Goal: Task Accomplishment & Management: Manage account settings

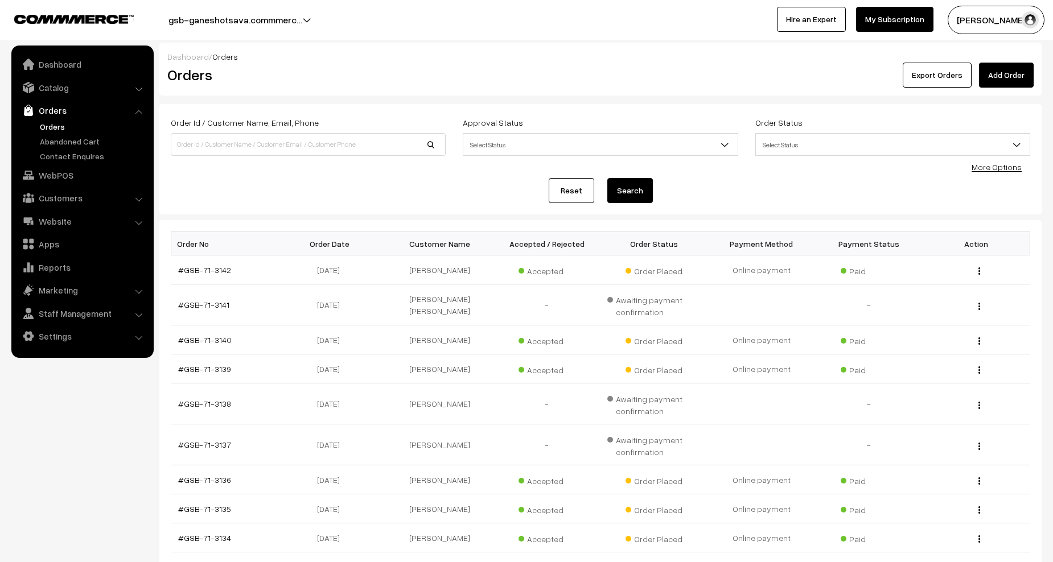
click at [52, 126] on link "Orders" at bounding box center [93, 127] width 113 height 12
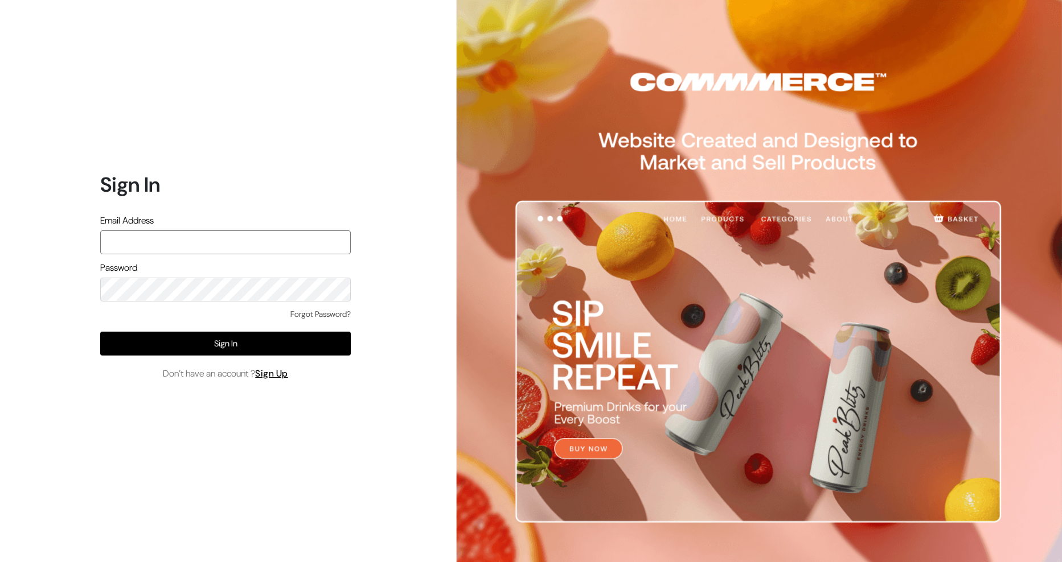
click at [152, 243] on input "text" at bounding box center [225, 243] width 250 height 24
type input "gsbganeshotsava@outlook.com"
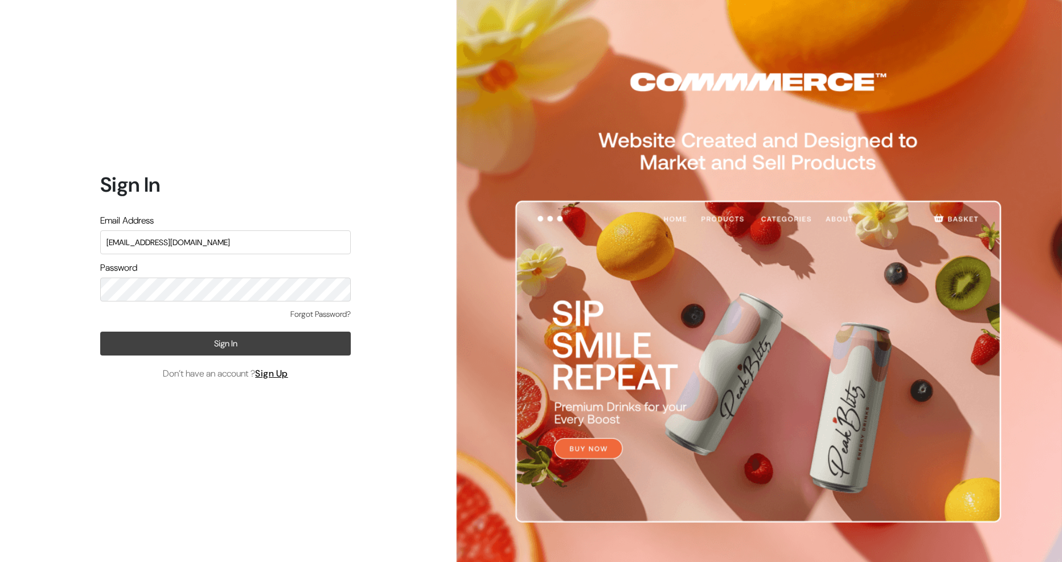
click at [208, 340] on button "Sign In" at bounding box center [225, 344] width 250 height 24
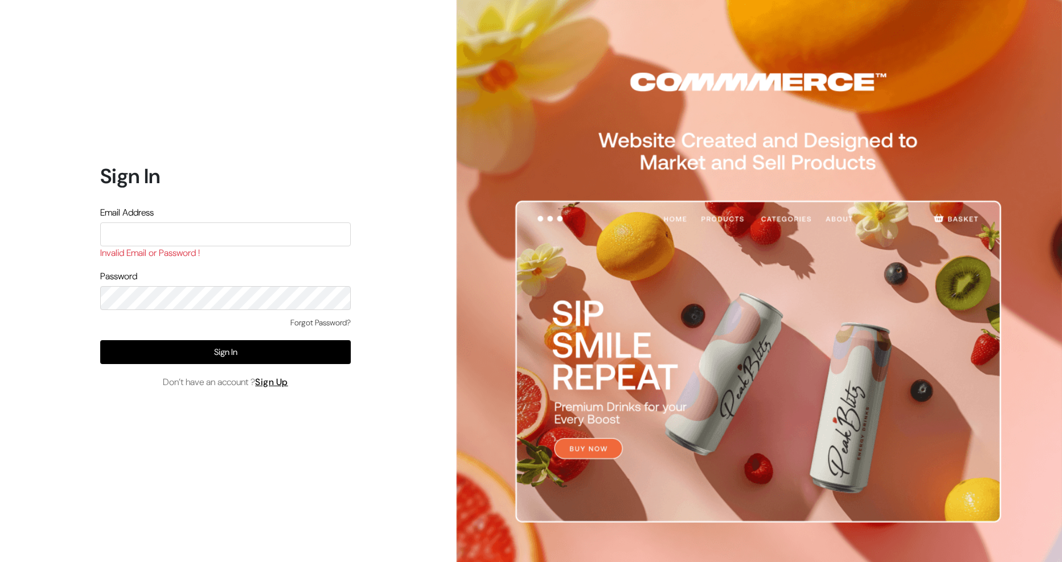
click at [165, 243] on input "text" at bounding box center [225, 235] width 250 height 24
click at [167, 231] on input "text" at bounding box center [225, 235] width 250 height 24
drag, startPoint x: 257, startPoint y: 229, endPoint x: -8, endPoint y: 225, distance: 265.3
click at [0, 225] on html "Sign In Email Address gsbganeshotsava@outlook.com Invalid Email or Password ! P…" at bounding box center [531, 281] width 1062 height 562
type input "gsbganeshotsava@outlook.com"
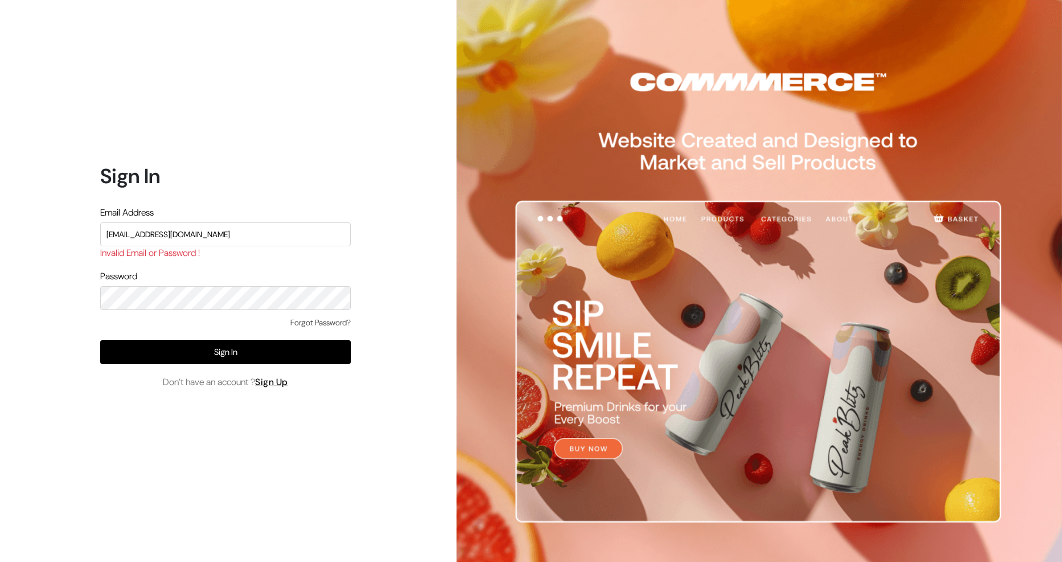
click at [311, 321] on link "Forgot Password?" at bounding box center [320, 323] width 60 height 12
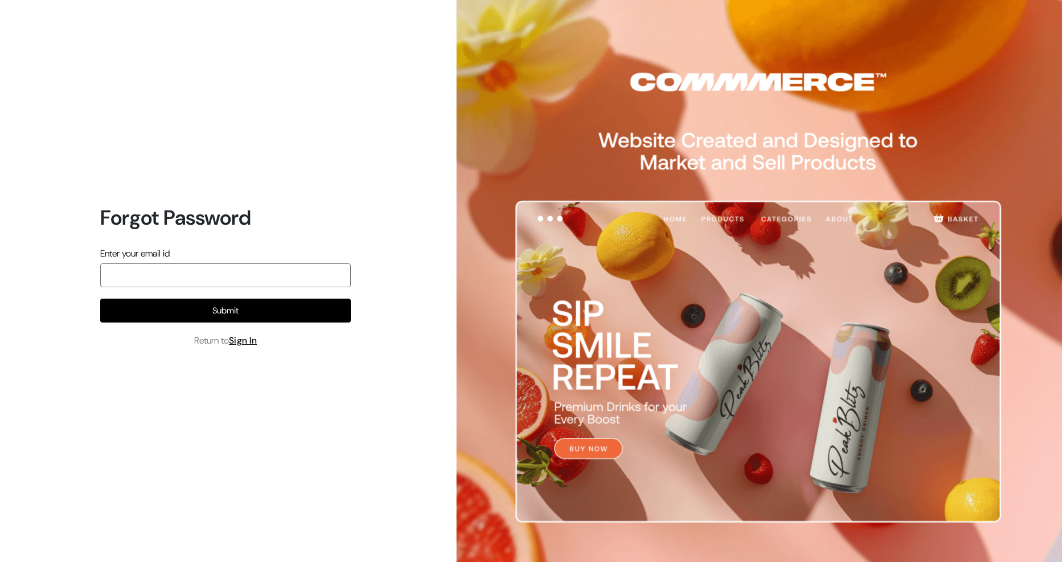
click at [196, 275] on input "email" at bounding box center [225, 276] width 250 height 24
paste input "gsbganeshotsava@outlook.com"
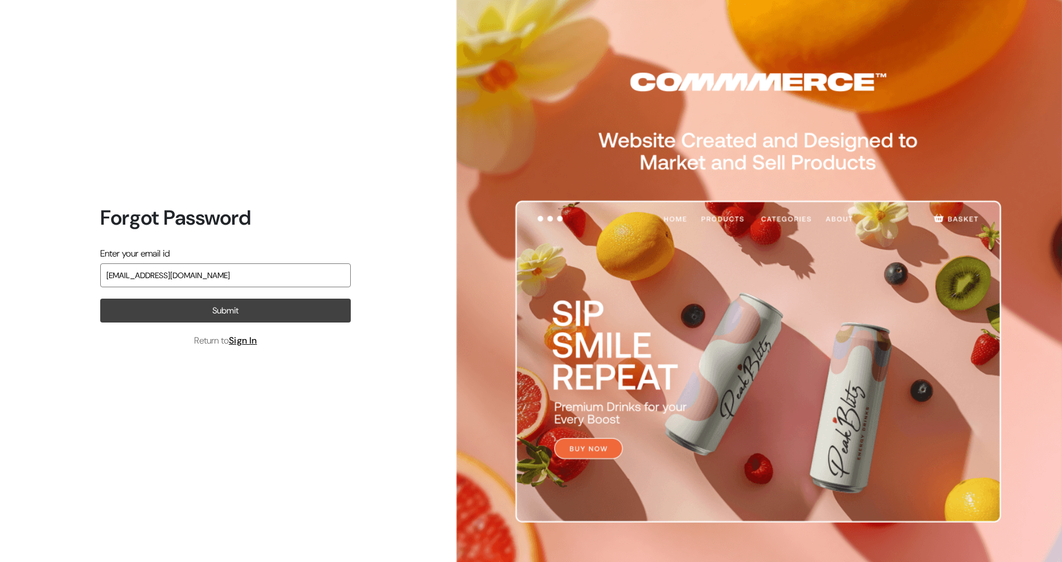
type input "gsbganeshotsava@outlook.com"
click at [218, 310] on button "Submit" at bounding box center [225, 311] width 250 height 24
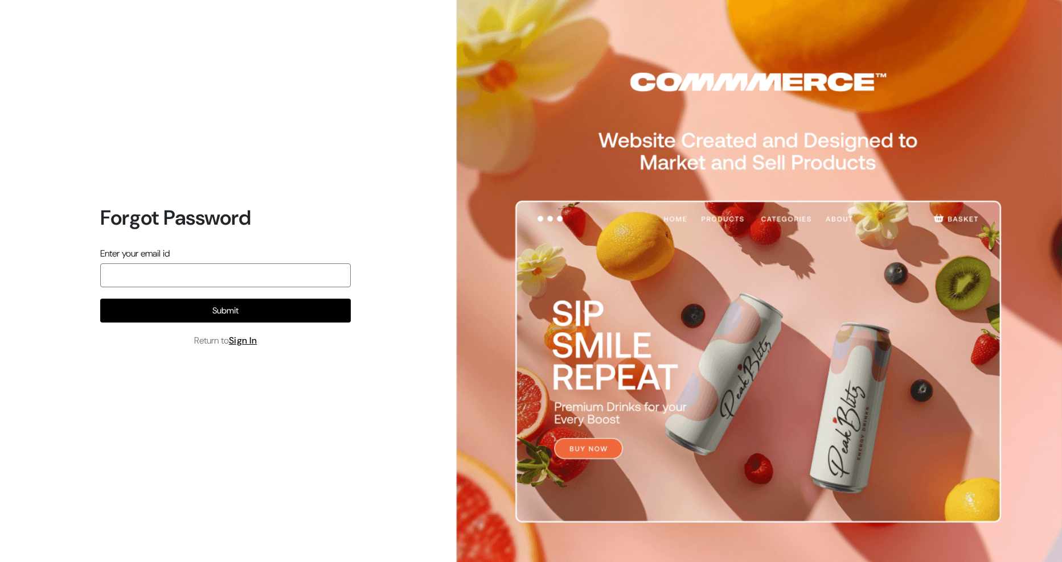
click at [154, 282] on input "email" at bounding box center [225, 276] width 250 height 24
click at [257, 341] on link "Sign In" at bounding box center [243, 341] width 28 height 12
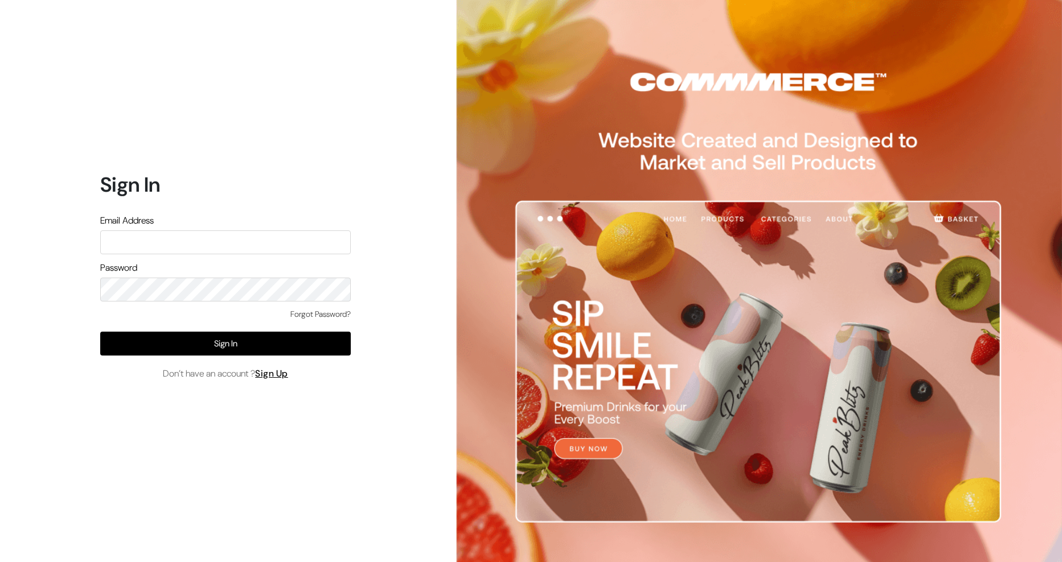
click at [134, 243] on input "text" at bounding box center [225, 243] width 250 height 24
click at [174, 244] on input "text" at bounding box center [225, 243] width 250 height 24
type input "gsbpayu@outlook.com"
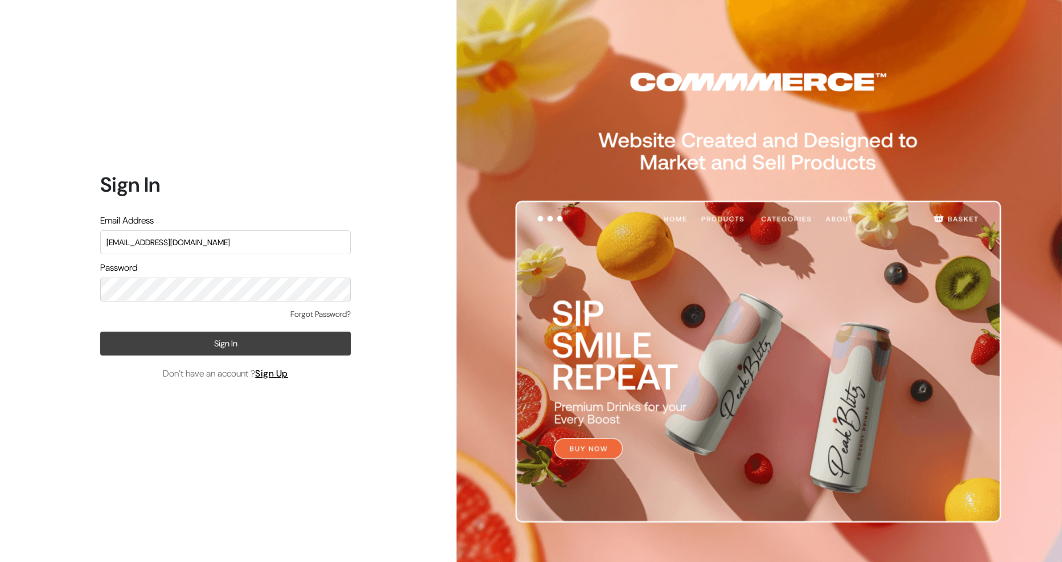
click at [219, 343] on button "Sign In" at bounding box center [225, 344] width 250 height 24
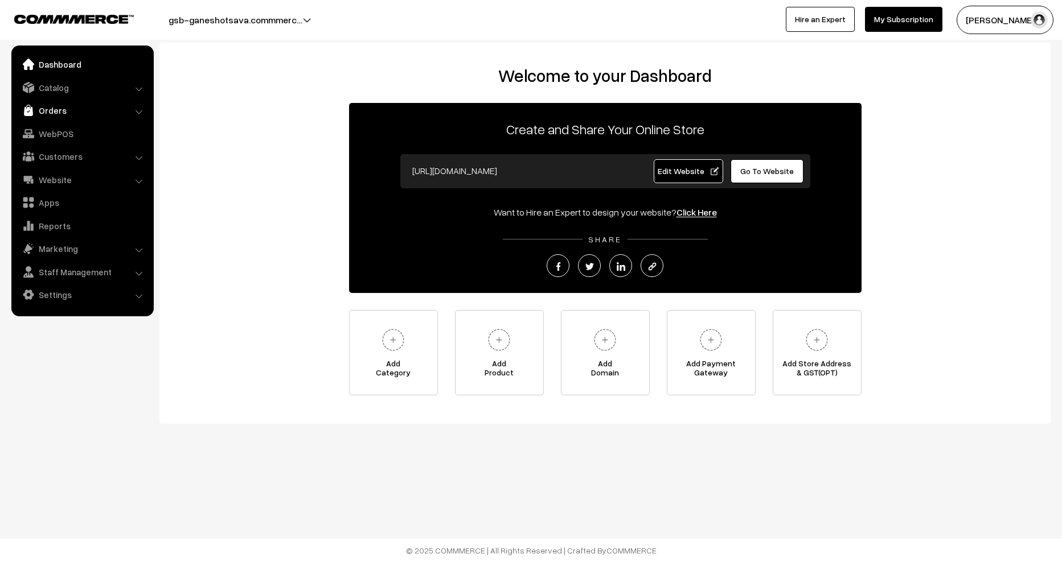
click at [51, 116] on link "Orders" at bounding box center [81, 110] width 135 height 20
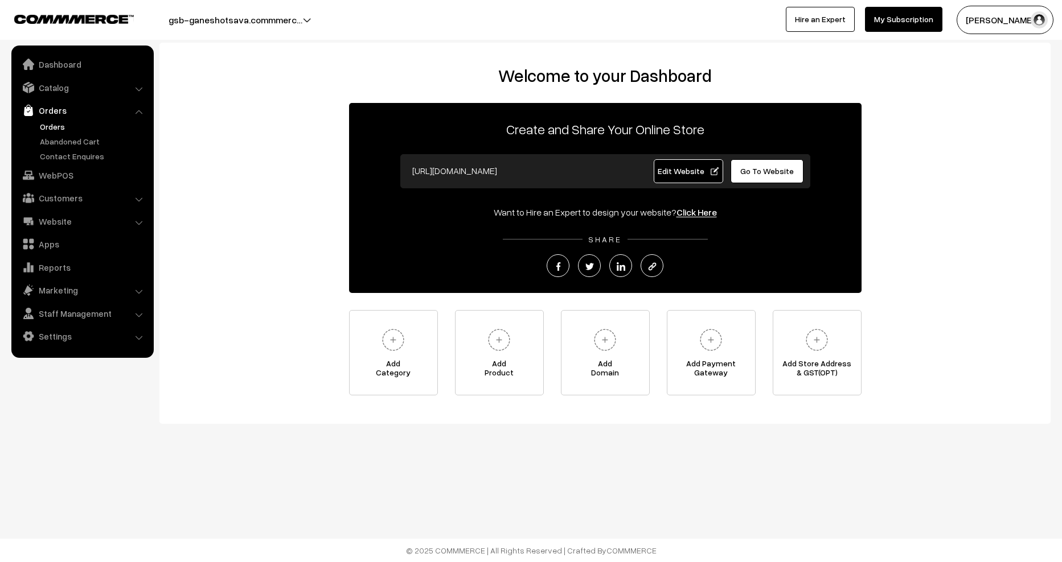
click at [43, 130] on link "Orders" at bounding box center [93, 127] width 113 height 12
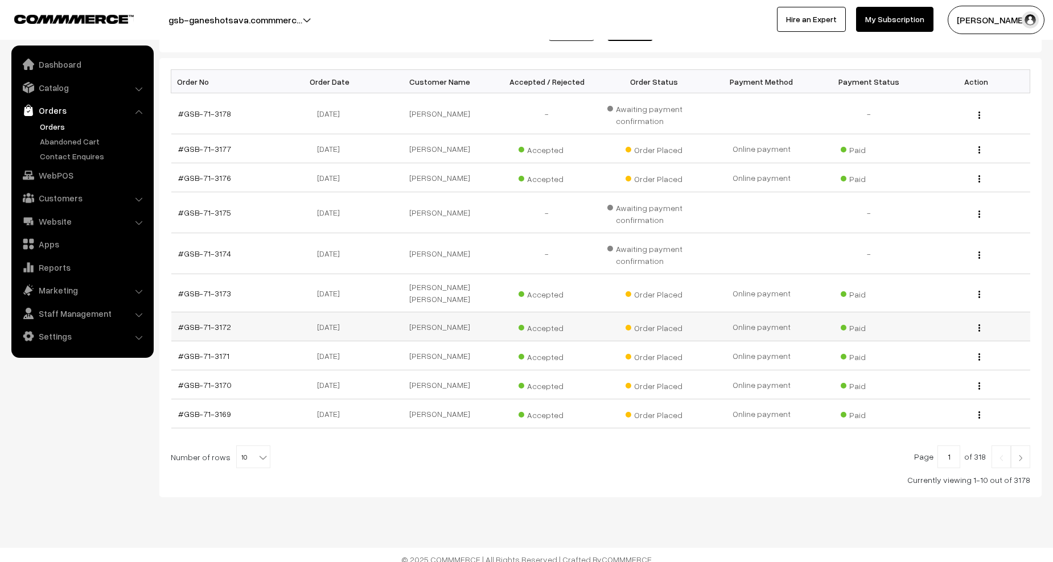
scroll to position [105, 0]
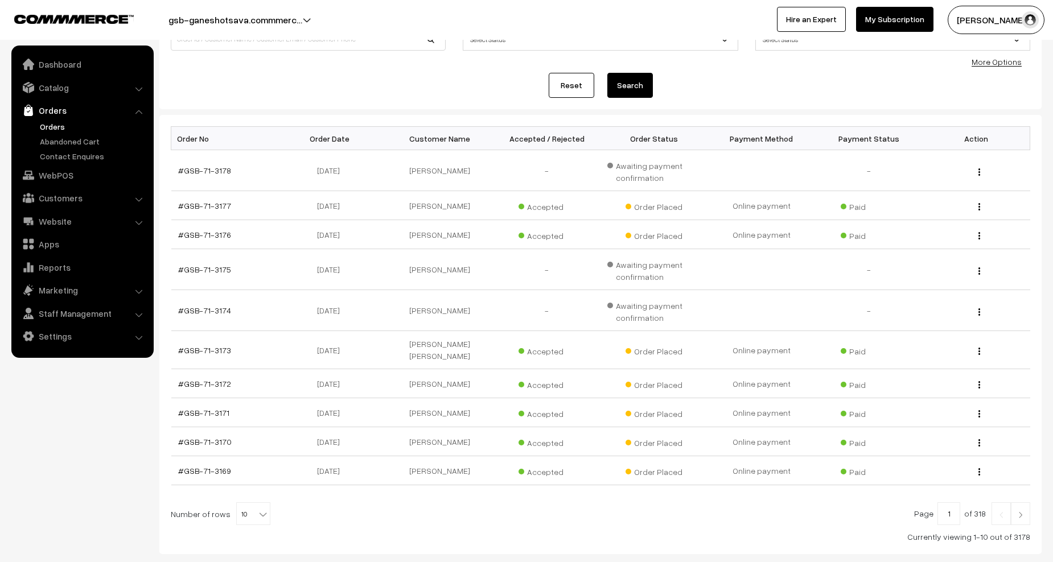
click at [1022, 512] on img at bounding box center [1020, 515] width 10 height 7
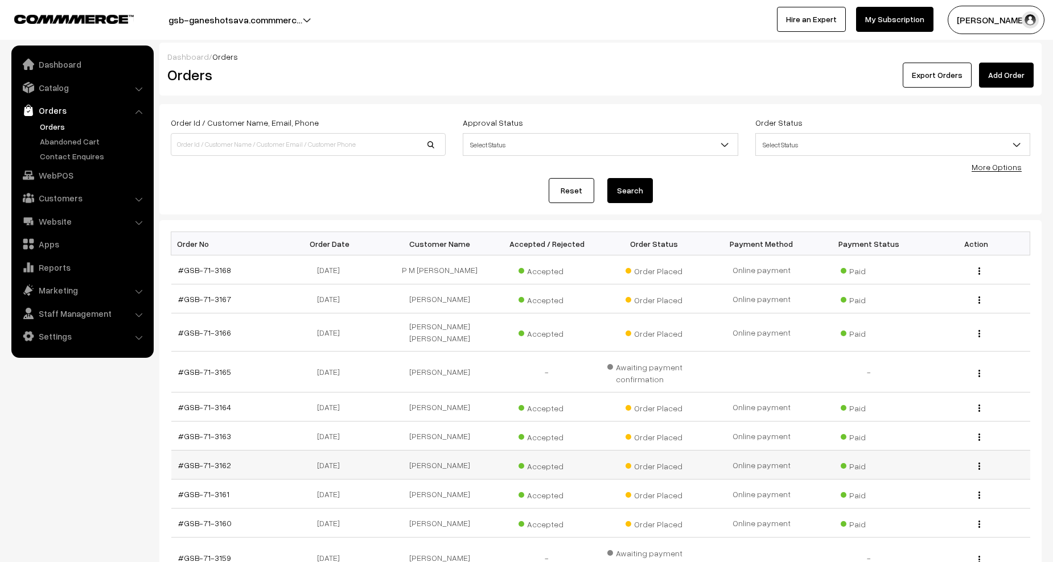
scroll to position [114, 0]
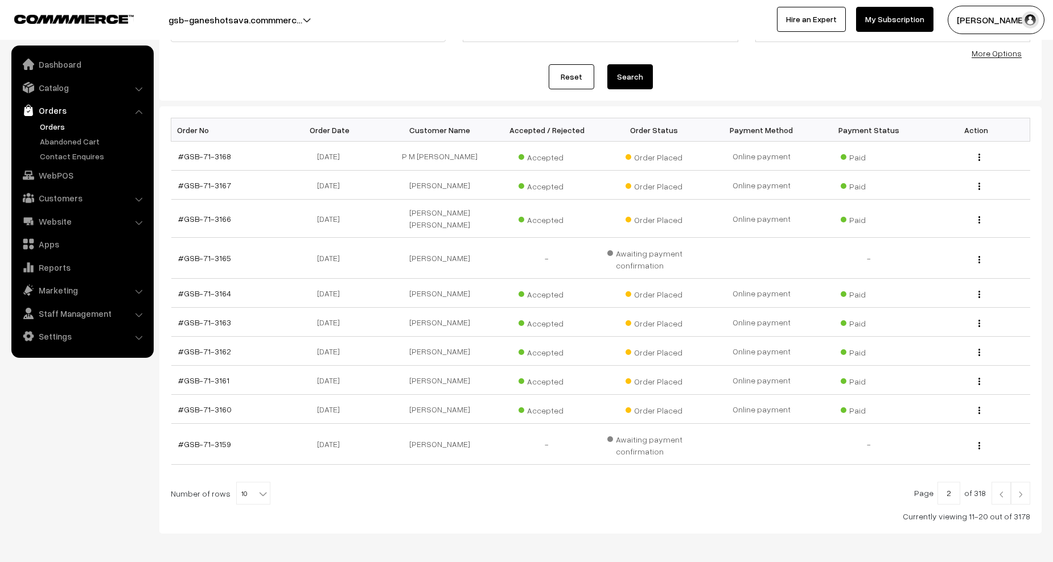
click at [1018, 491] on img at bounding box center [1020, 494] width 10 height 7
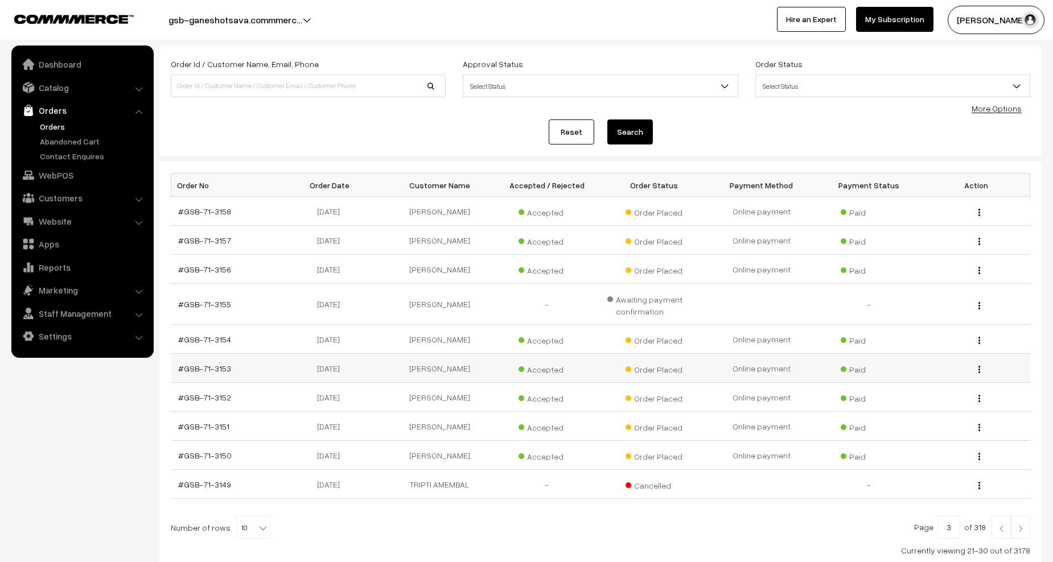
scroll to position [114, 0]
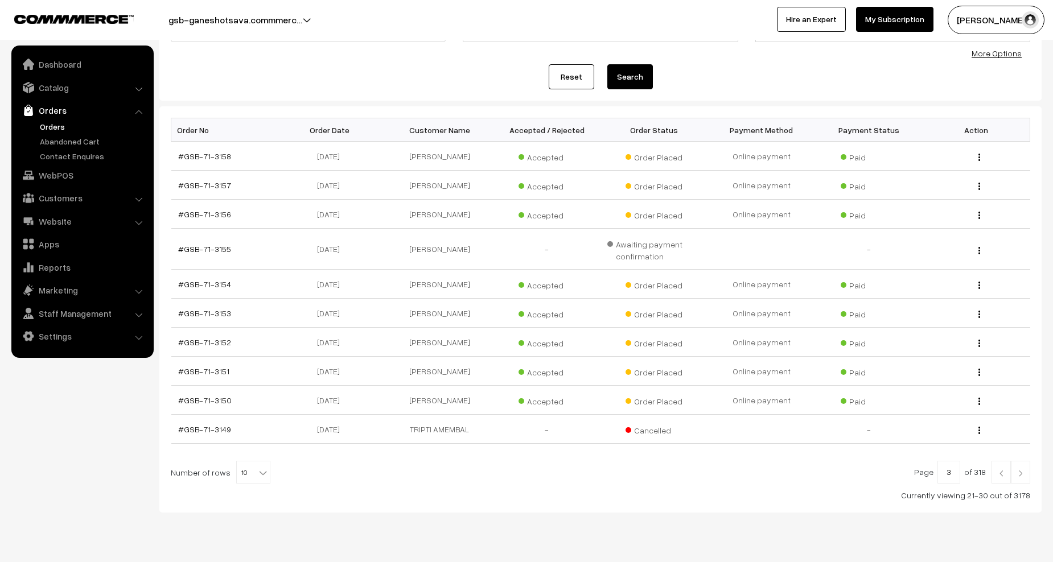
click at [1026, 475] on link at bounding box center [1020, 472] width 19 height 23
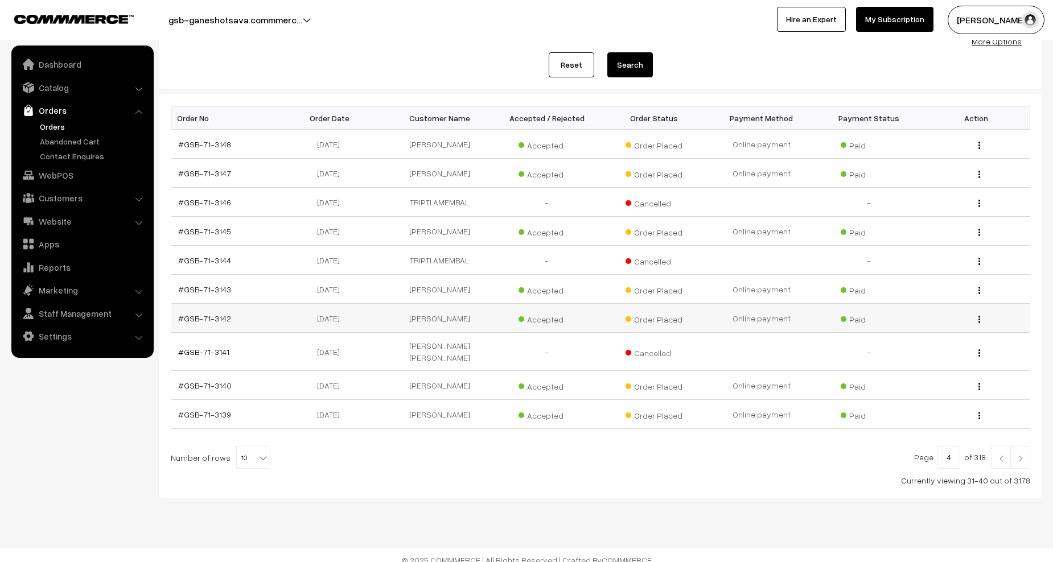
scroll to position [126, 0]
click at [1024, 455] on img at bounding box center [1020, 458] width 10 height 7
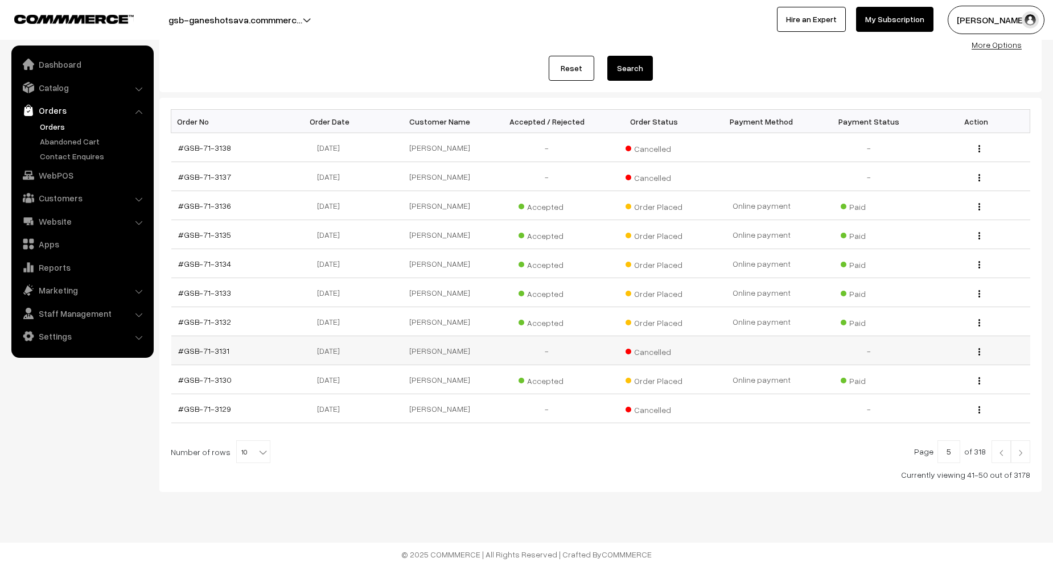
scroll to position [126, 0]
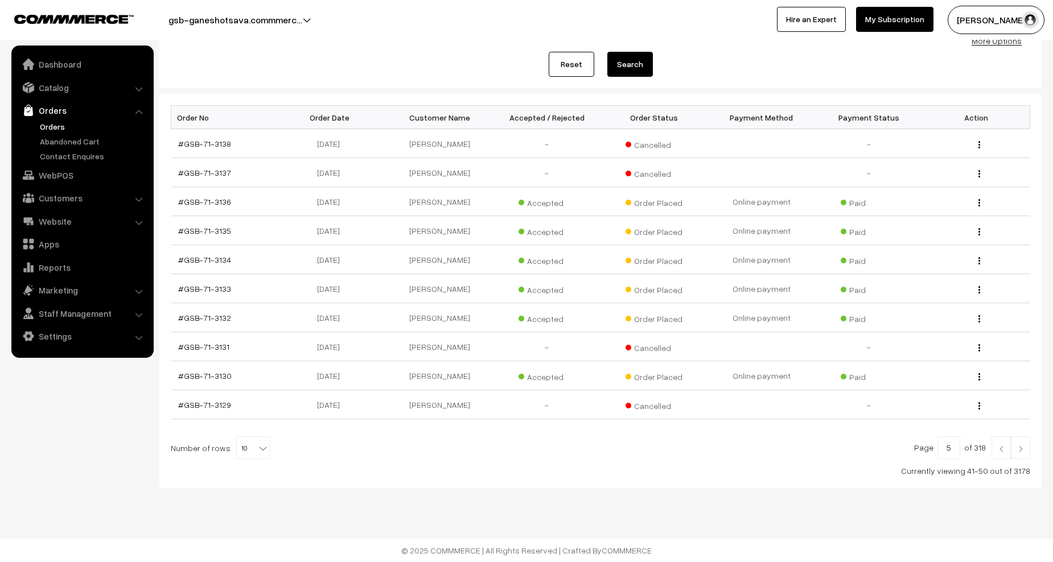
click at [1002, 448] on img at bounding box center [1001, 449] width 10 height 7
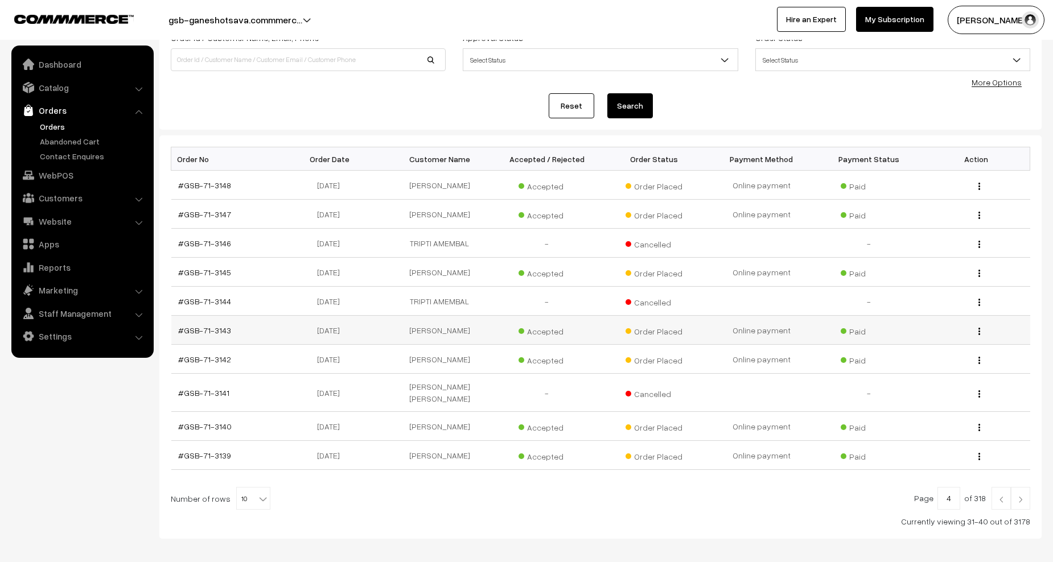
scroll to position [57, 0]
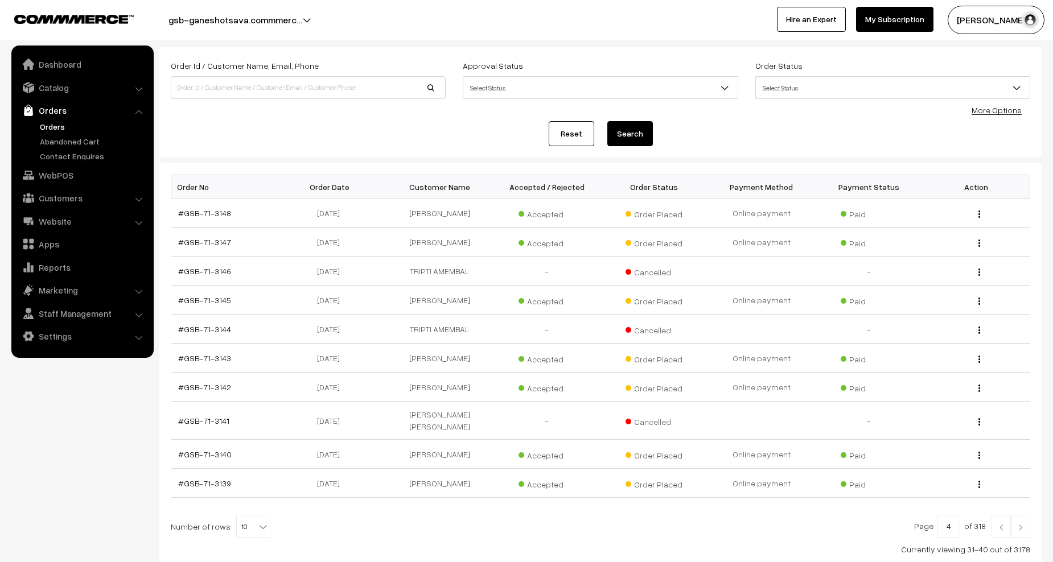
click at [999, 524] on img at bounding box center [1001, 527] width 10 height 7
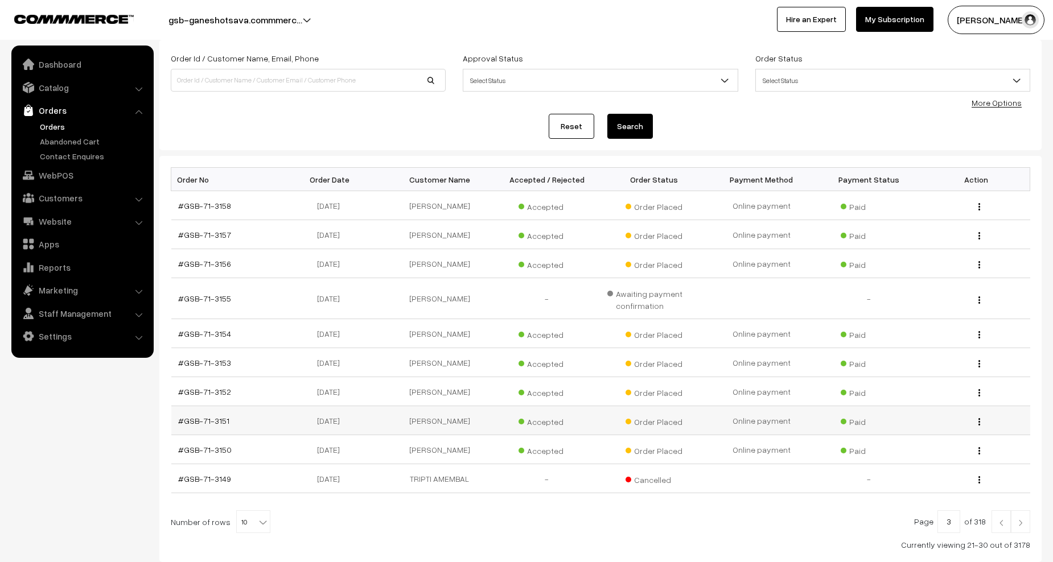
scroll to position [138, 0]
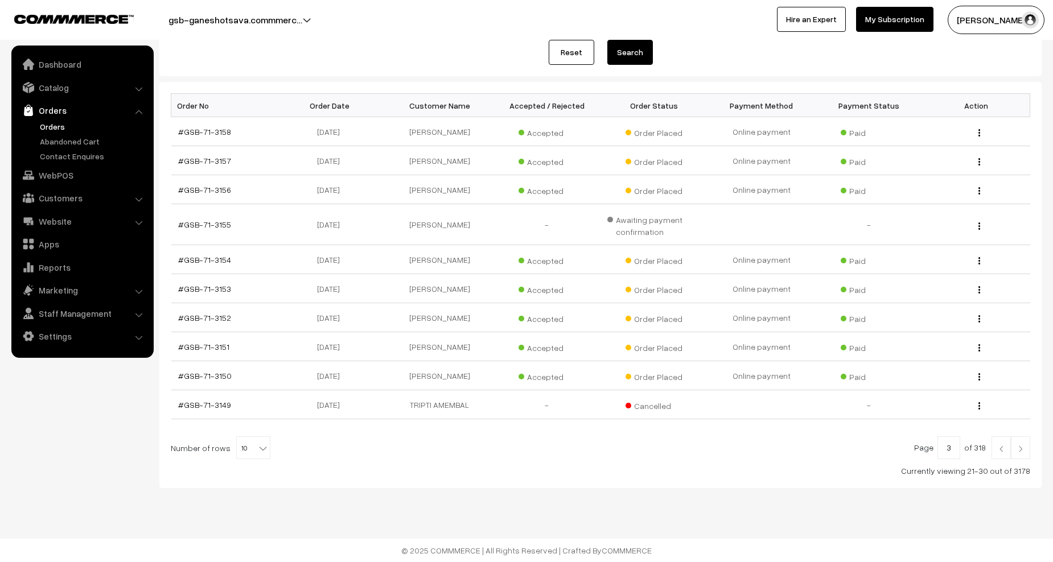
click at [1029, 451] on link at bounding box center [1020, 448] width 19 height 23
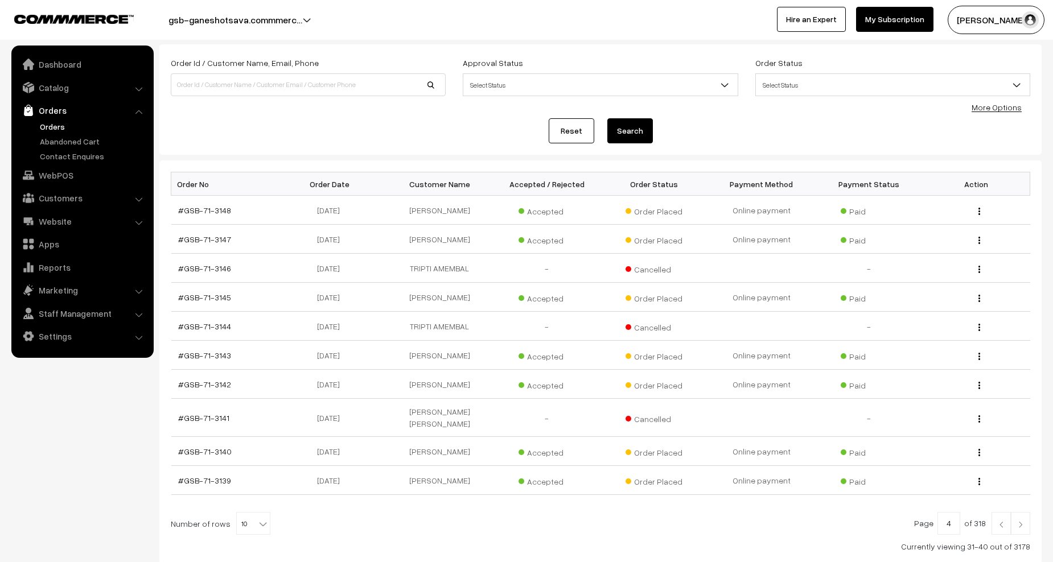
scroll to position [114, 0]
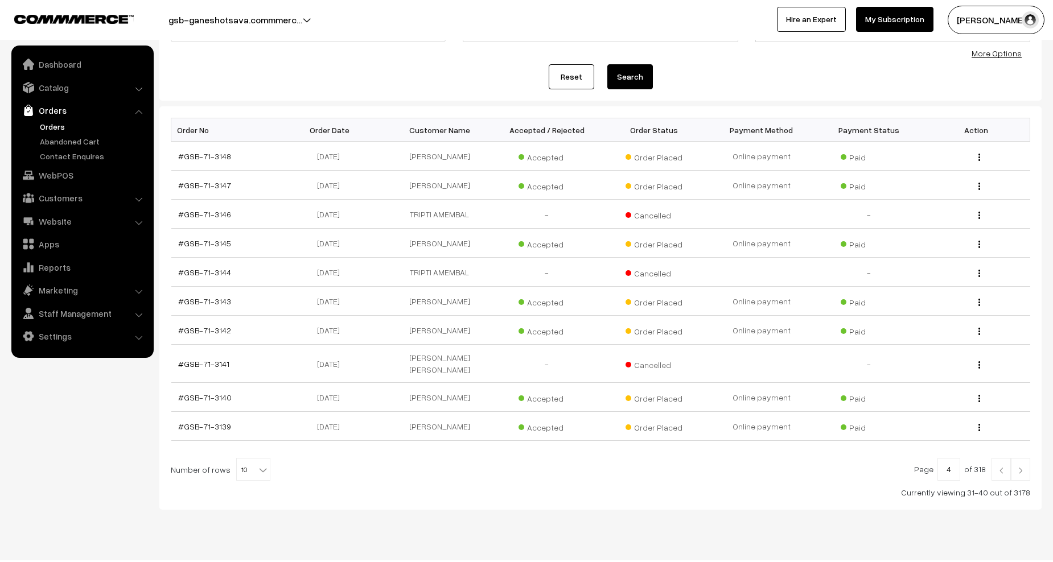
click at [1025, 467] on img at bounding box center [1020, 470] width 10 height 7
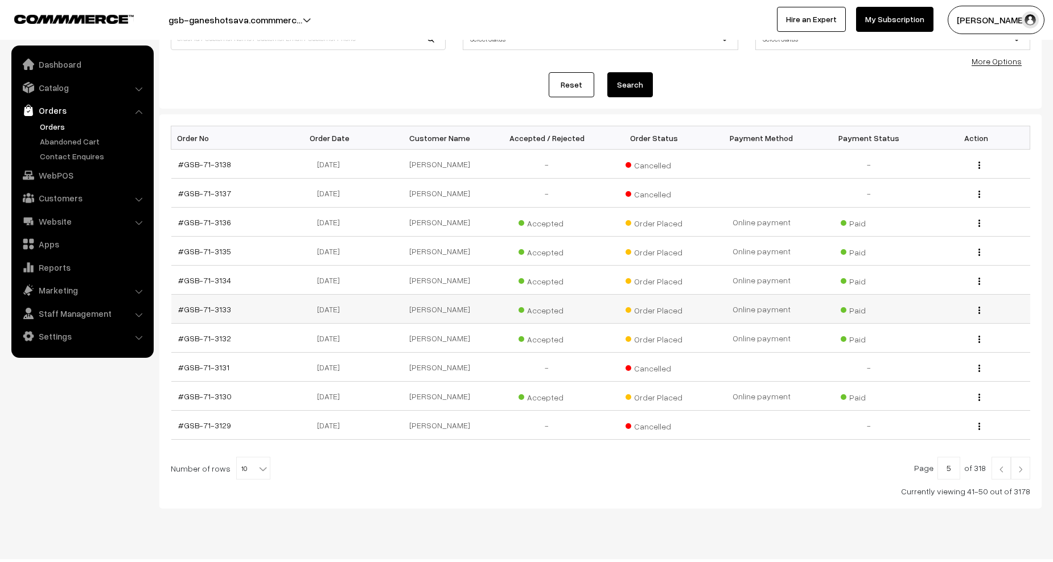
scroll to position [114, 0]
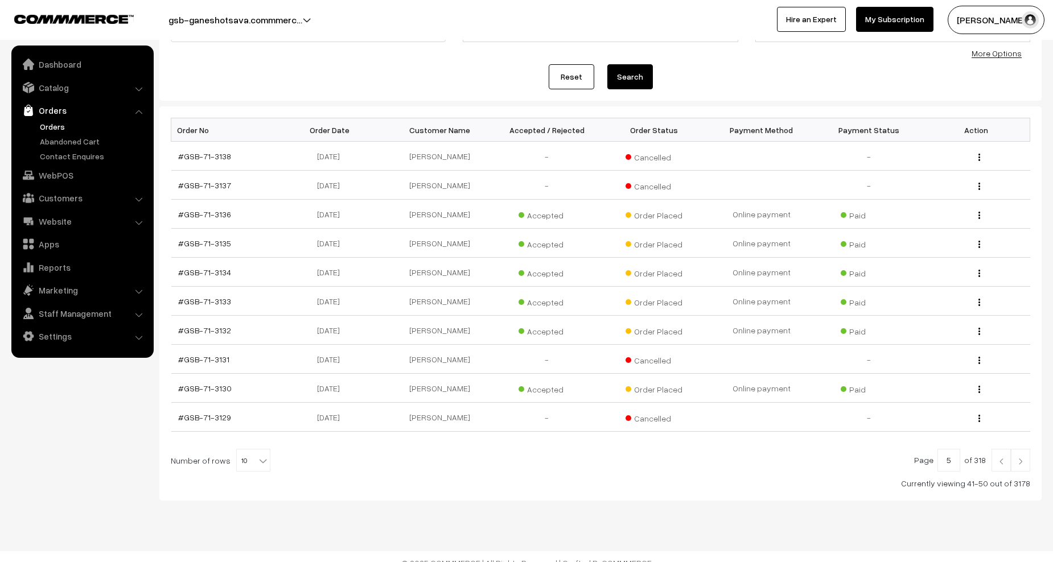
click at [1027, 462] on link at bounding box center [1020, 460] width 19 height 23
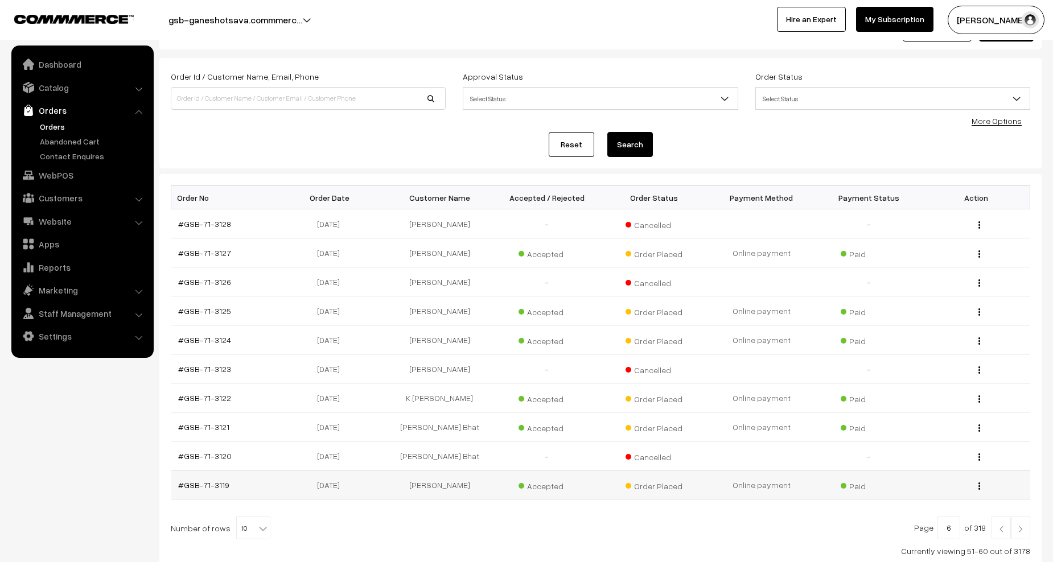
scroll to position [126, 0]
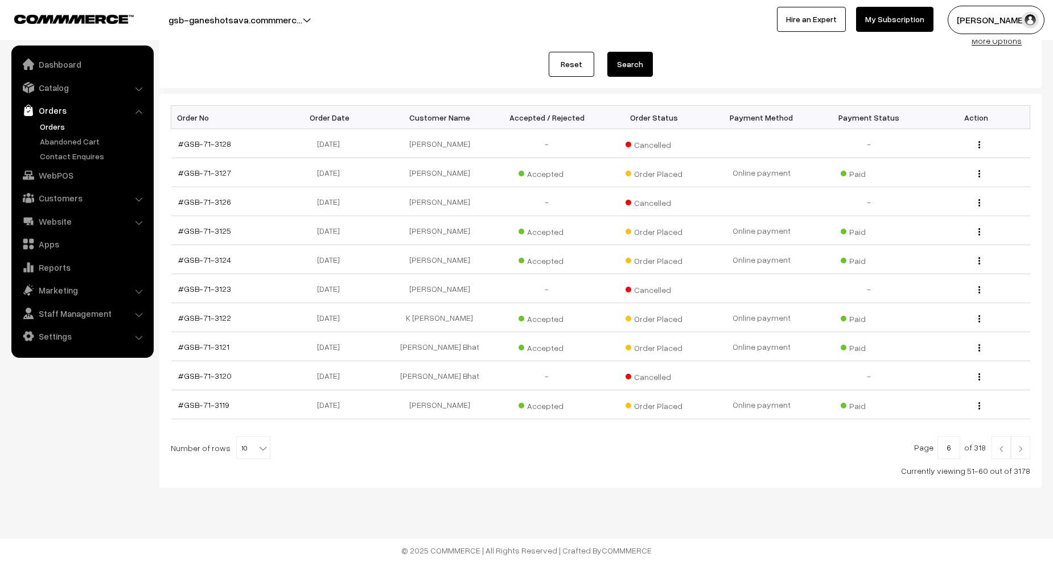
click at [999, 451] on img at bounding box center [1001, 449] width 10 height 7
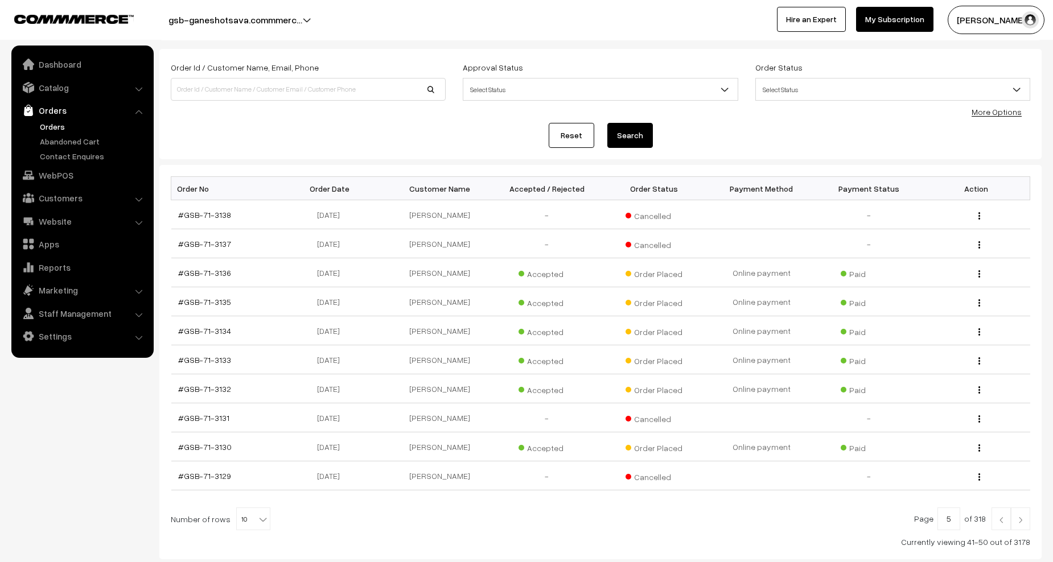
scroll to position [126, 0]
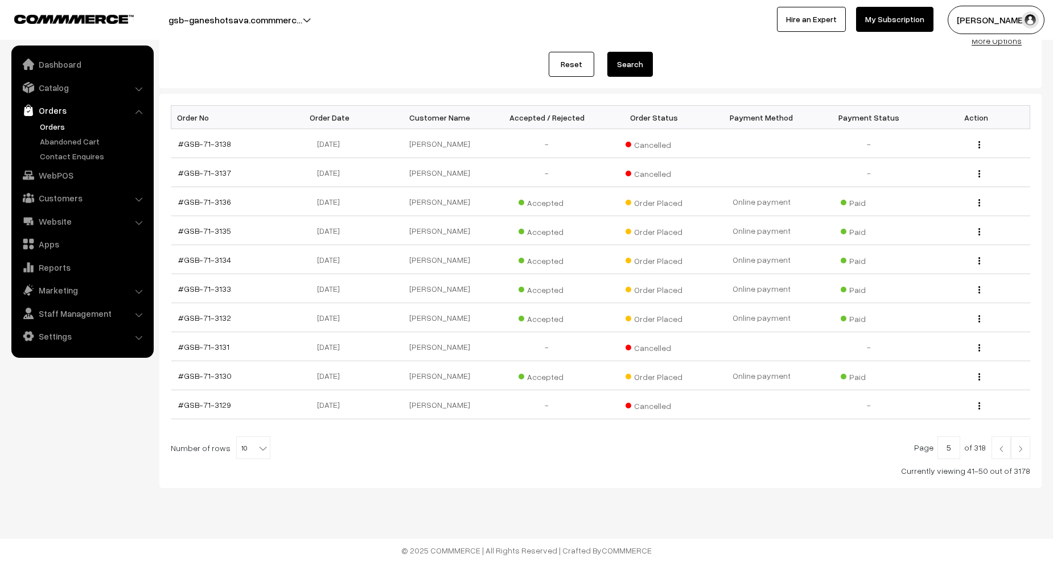
click at [1000, 449] on img at bounding box center [1001, 449] width 10 height 7
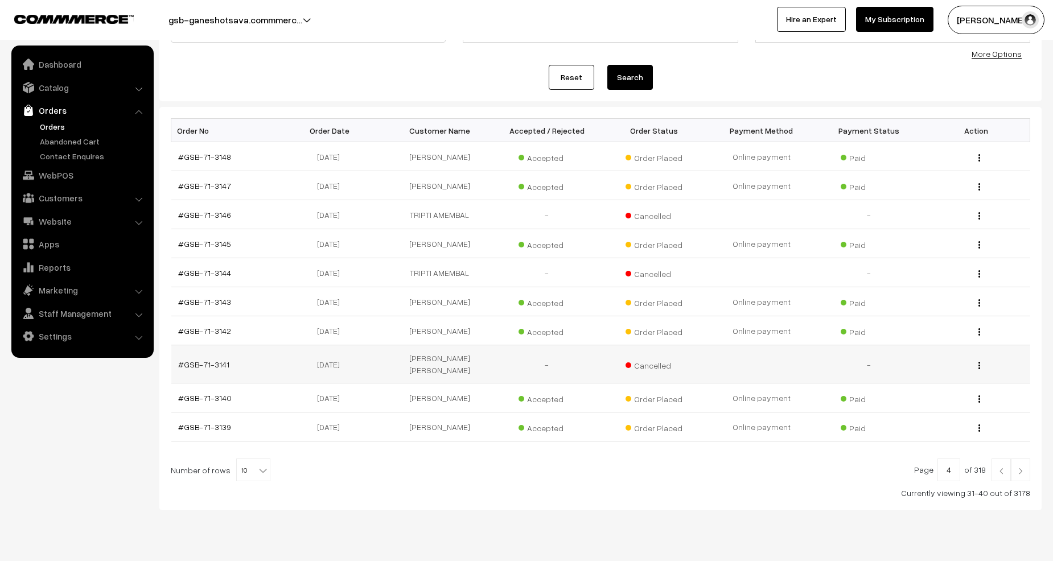
scroll to position [114, 0]
click at [213, 361] on link "#GSB-71-3141" at bounding box center [203, 364] width 51 height 10
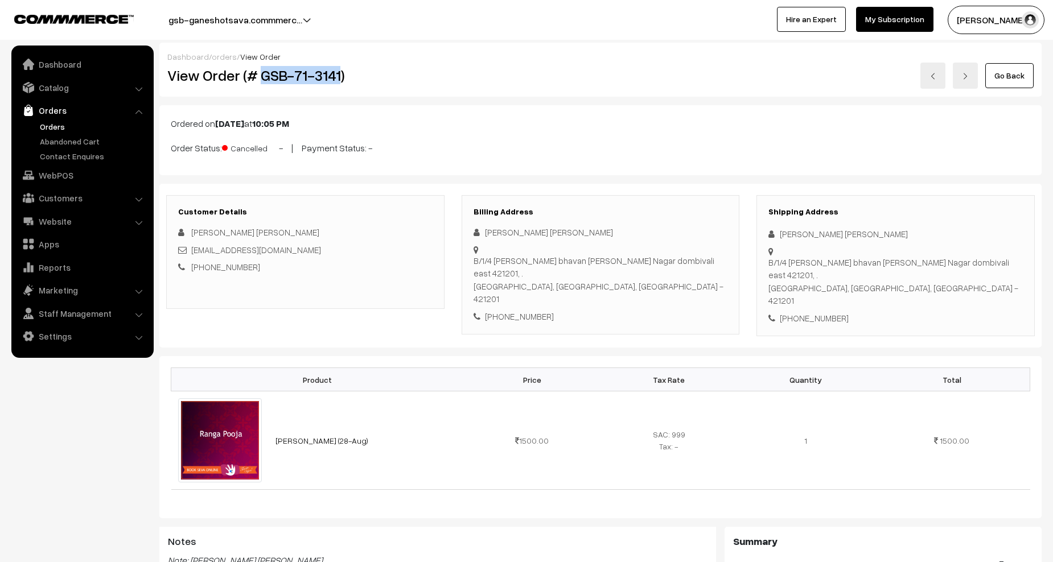
drag, startPoint x: 264, startPoint y: 75, endPoint x: 339, endPoint y: 73, distance: 75.2
click at [339, 73] on h2 "View Order (# GSB-71-3141)" at bounding box center [305, 76] width 277 height 18
copy h2 "GSB-71-3141"
click at [215, 147] on p "Order Status: Cancelled - | Payment Status: -" at bounding box center [601, 146] width 860 height 15
drag, startPoint x: 172, startPoint y: 148, endPoint x: 435, endPoint y: 151, distance: 263.0
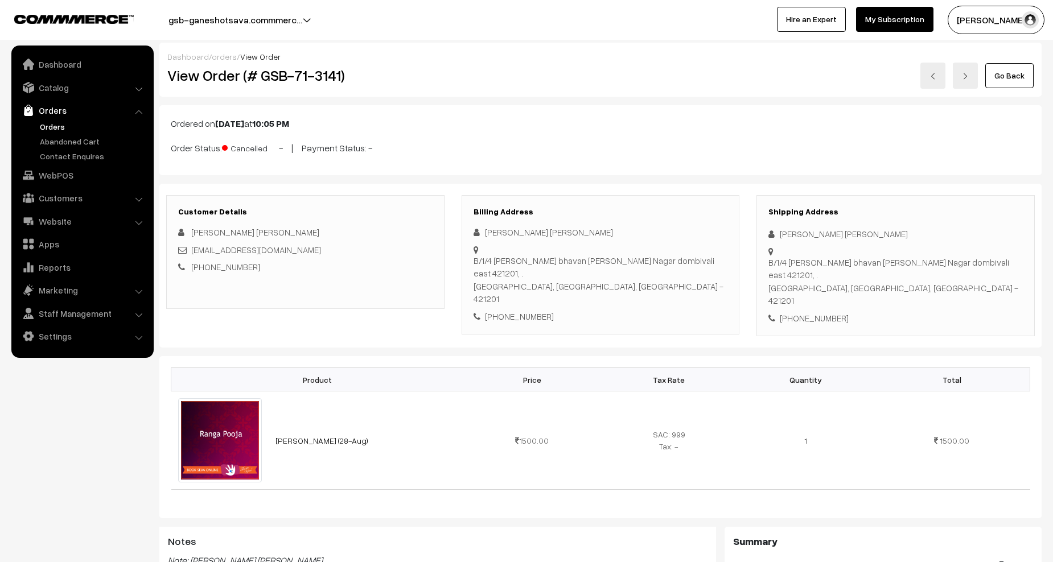
click at [435, 151] on p "Order Status: Cancelled - | Payment Status: -" at bounding box center [601, 146] width 860 height 15
click at [412, 142] on p "Order Status: Cancelled - | Payment Status: -" at bounding box center [601, 146] width 860 height 15
click at [213, 58] on link "orders" at bounding box center [224, 57] width 25 height 10
